Goal: Check status

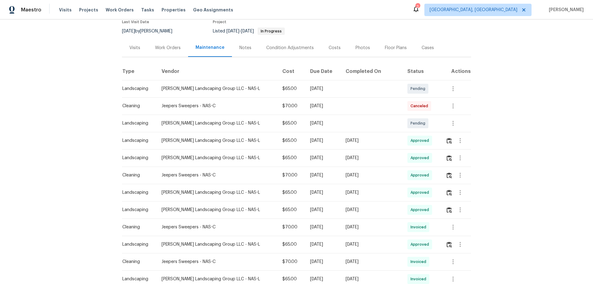
scroll to position [62, 0]
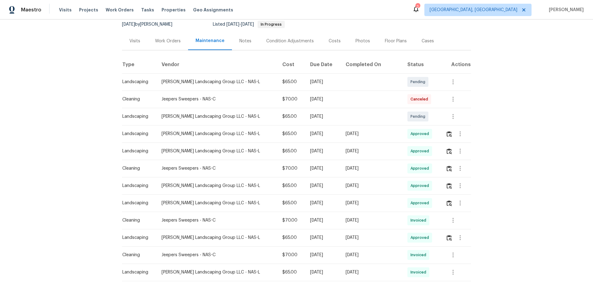
drag, startPoint x: 332, startPoint y: 137, endPoint x: 325, endPoint y: 137, distance: 6.8
click at [329, 137] on tr "Landscaping Sandoval Landscaping Group LLC - NAS-L $65.00 Tue, Sep 02 2025 Tue,…" at bounding box center [296, 133] width 349 height 17
click at [441, 134] on td at bounding box center [456, 133] width 30 height 17
click at [446, 135] on button "button" at bounding box center [449, 133] width 7 height 15
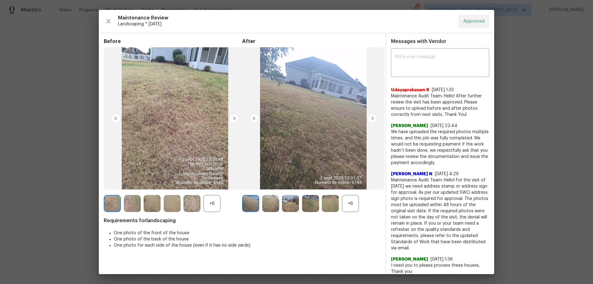
drag, startPoint x: 520, startPoint y: 163, endPoint x: 516, endPoint y: 161, distance: 4.6
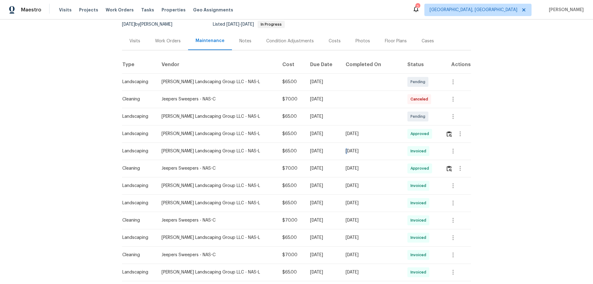
drag, startPoint x: 377, startPoint y: 157, endPoint x: 393, endPoint y: 157, distance: 16.4
click at [388, 157] on tr "Landscaping Sandoval Landscaping Group LLC - NAS-L $65.00 Mon, Aug 25 2025 Thu,…" at bounding box center [296, 150] width 349 height 17
drag, startPoint x: 375, startPoint y: 167, endPoint x: 337, endPoint y: 167, distance: 38.0
click at [337, 167] on tr "Cleaning Jeepers Sweepers - NAS-C $70.00 [DATE] [DATE] Approved" at bounding box center [296, 168] width 349 height 17
click at [447, 168] on img "button" at bounding box center [449, 169] width 5 height 6
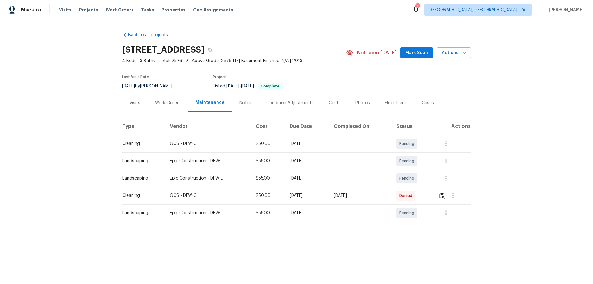
drag, startPoint x: 435, startPoint y: 200, endPoint x: 439, endPoint y: 199, distance: 4.0
click at [436, 200] on td at bounding box center [452, 195] width 37 height 17
click at [440, 199] on button "button" at bounding box center [442, 195] width 7 height 15
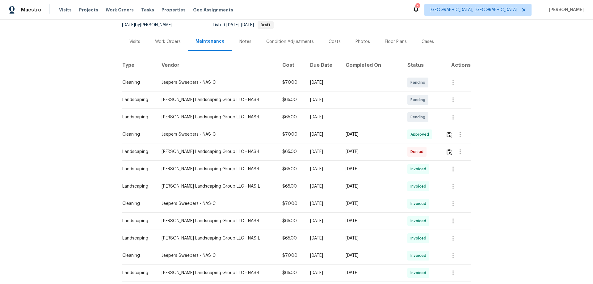
scroll to position [93, 0]
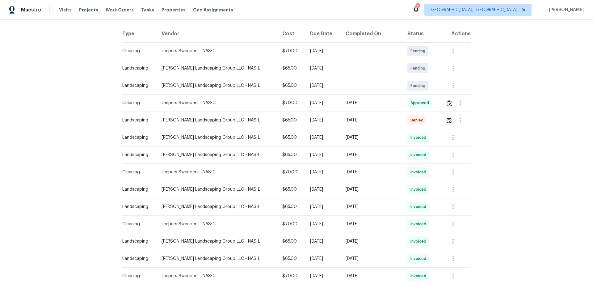
drag, startPoint x: 387, startPoint y: 104, endPoint x: 327, endPoint y: 95, distance: 61.3
click at [327, 94] on tr "Cleaning Jeepers Sweepers - NAS-C $70.00 [DATE] [DATE] Approved" at bounding box center [296, 102] width 349 height 17
click at [447, 104] on img "button" at bounding box center [449, 103] width 5 height 6
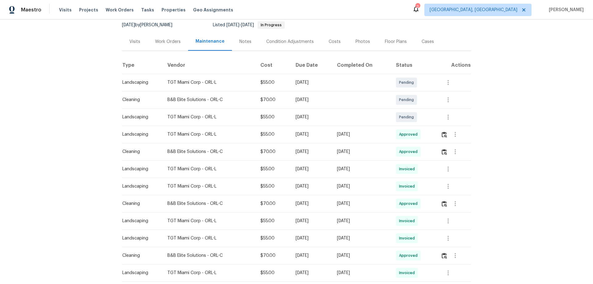
scroll to position [62, 0]
click at [444, 132] on img "button" at bounding box center [444, 134] width 5 height 6
